Goal: Find specific page/section: Find specific page/section

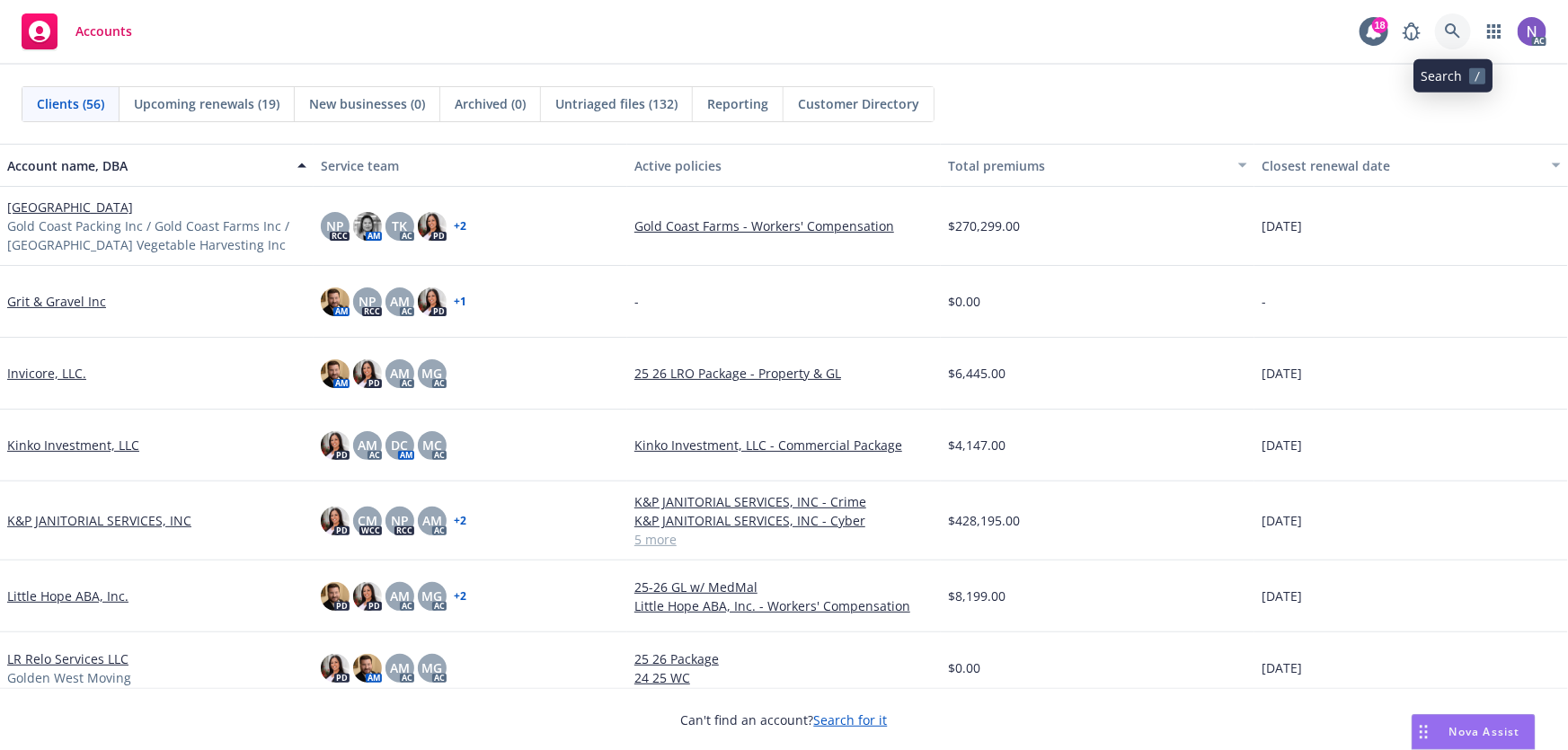
click at [1469, 24] on link at bounding box center [1452, 31] width 36 height 36
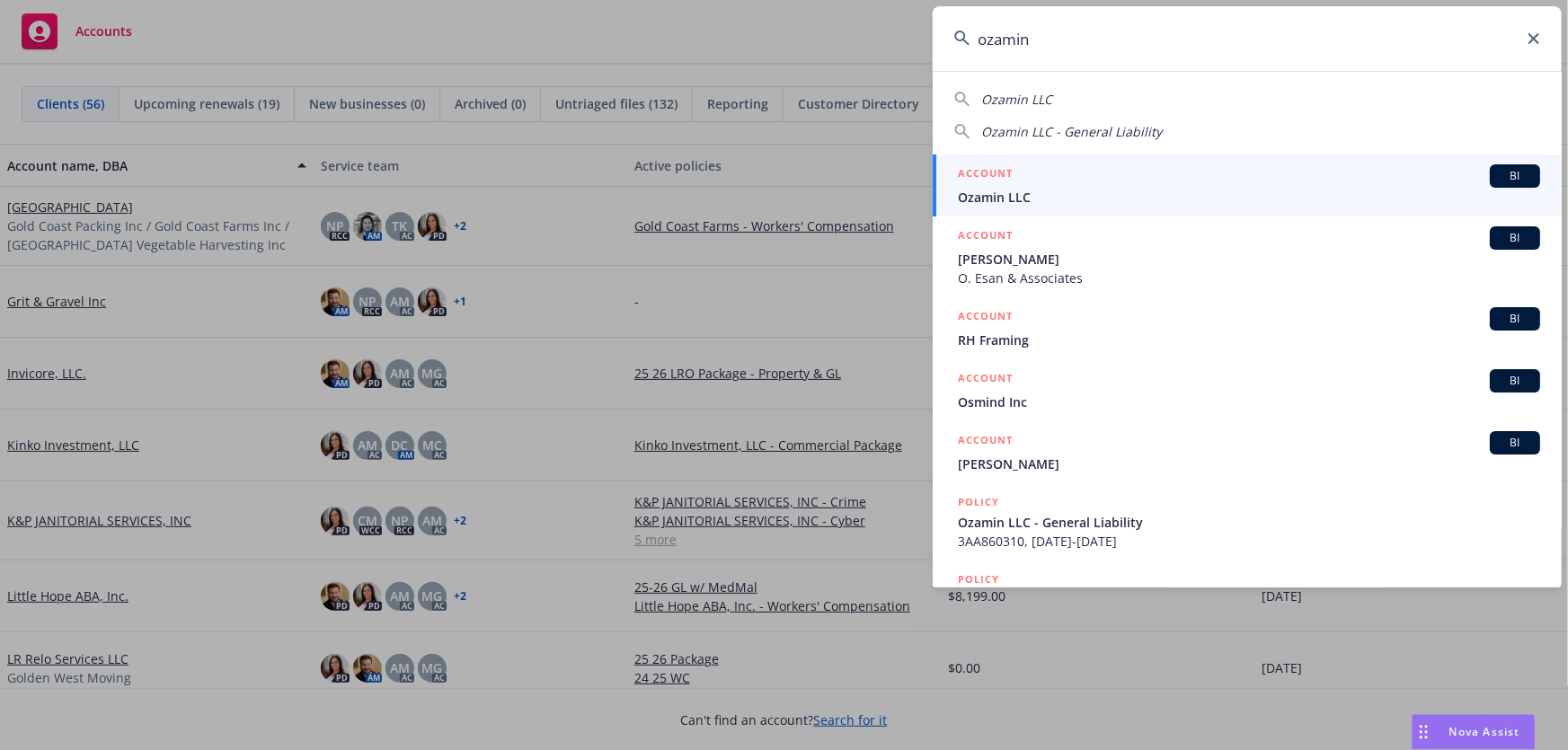
type input "ozamin"
click at [1077, 185] on div "ACCOUNT BI" at bounding box center [1249, 176] width 583 height 23
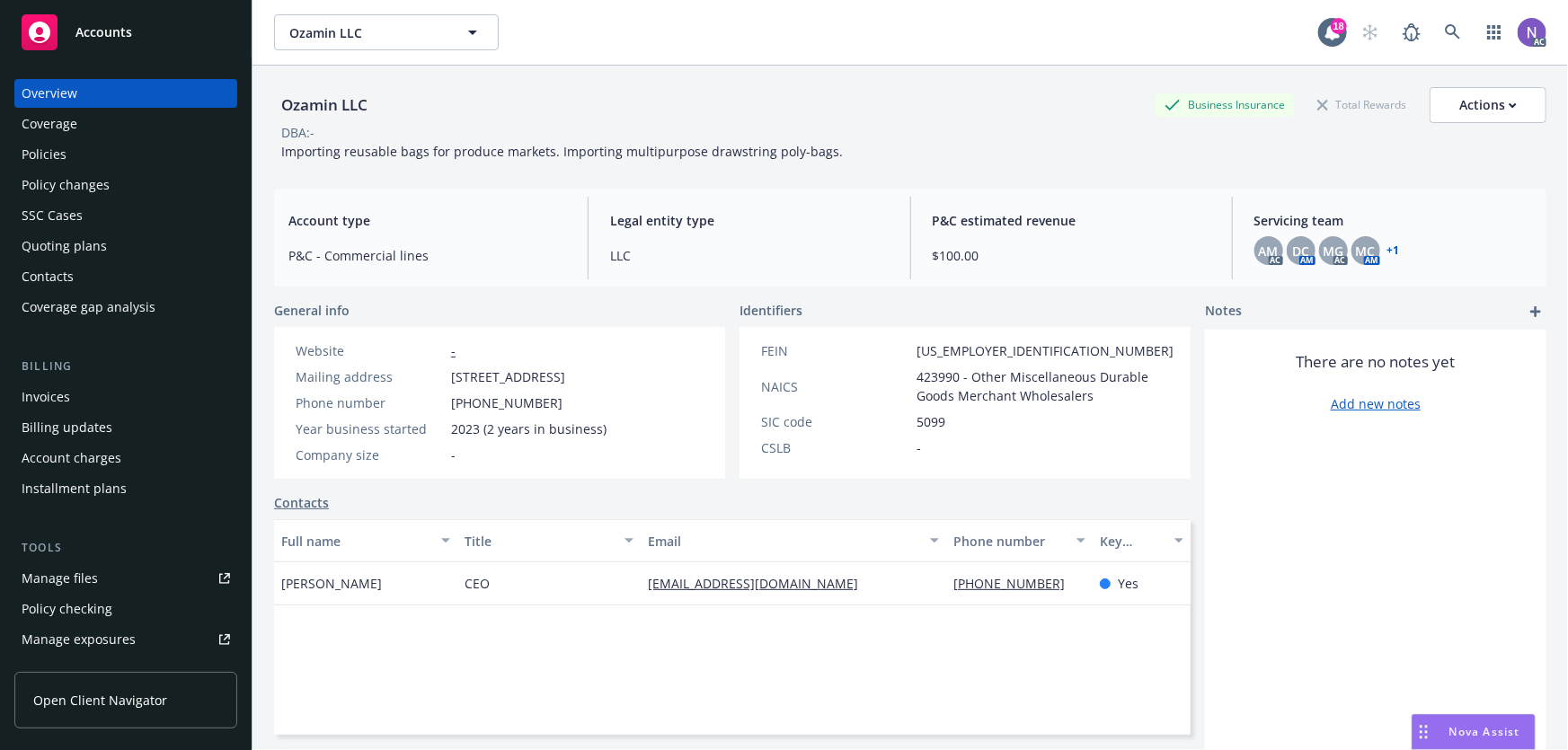
click at [161, 145] on div "Policies" at bounding box center [125, 154] width 209 height 28
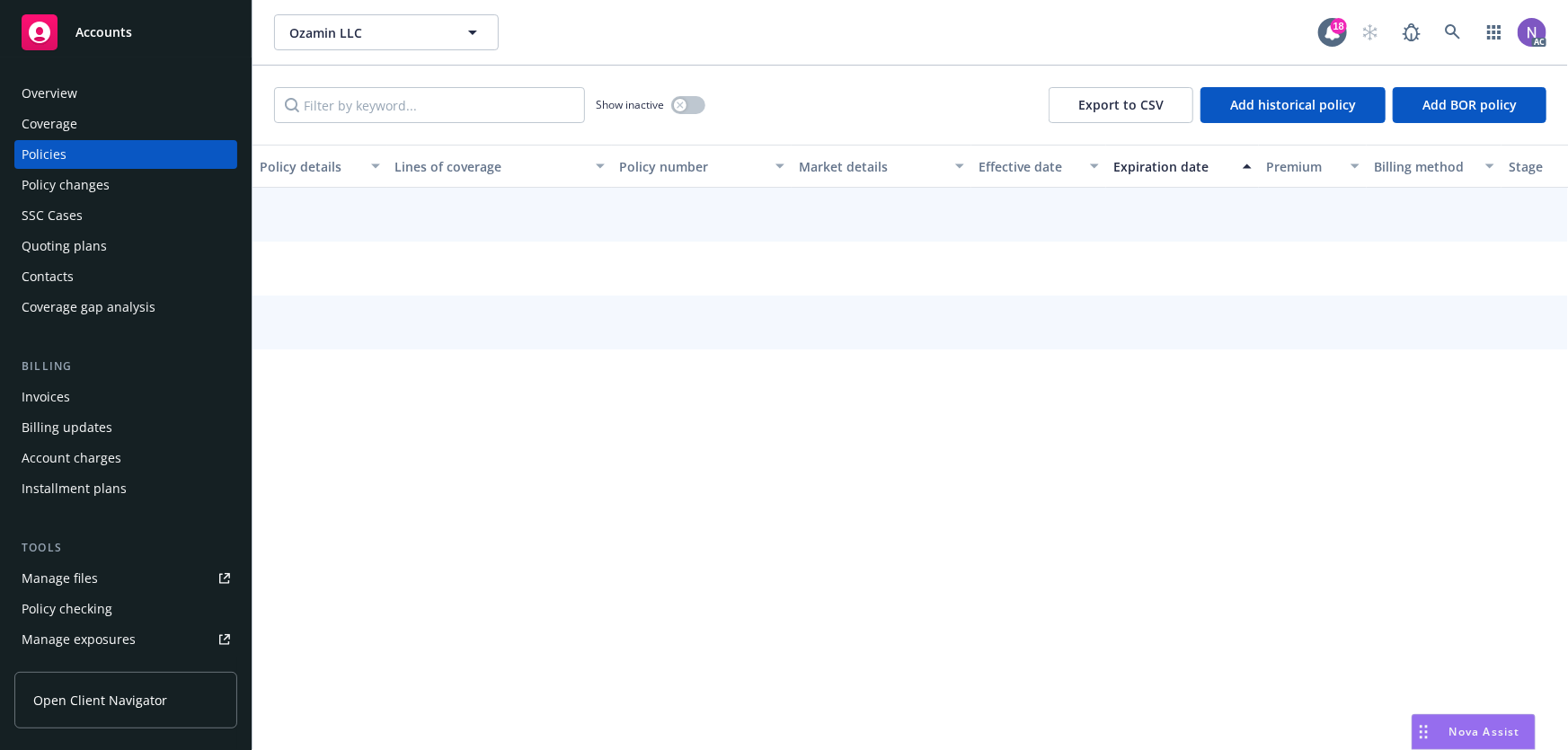
click at [135, 89] on div "Overview" at bounding box center [125, 93] width 209 height 28
